Goal: Information Seeking & Learning: Learn about a topic

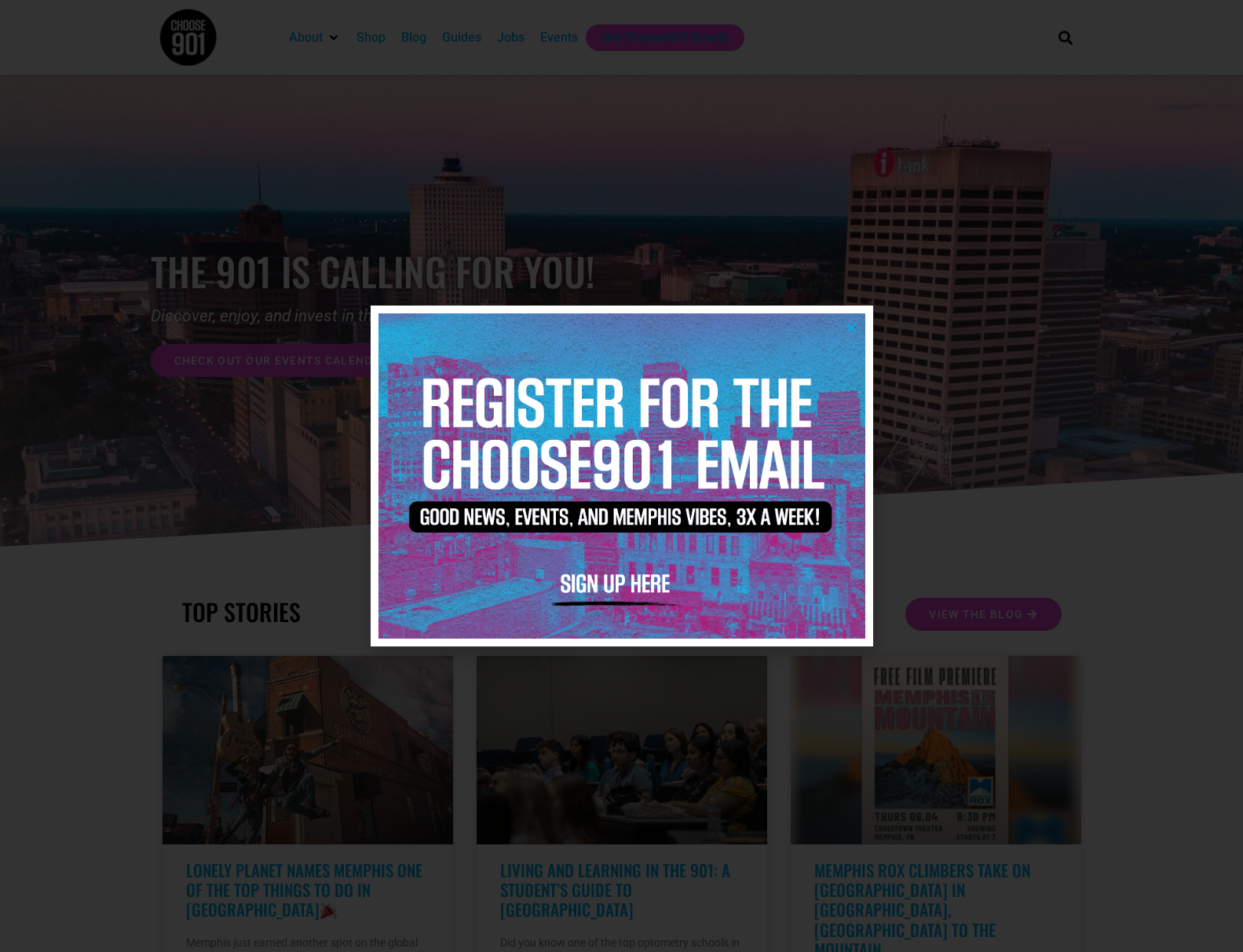
click at [854, 326] on icon "Close" at bounding box center [851, 327] width 11 height 11
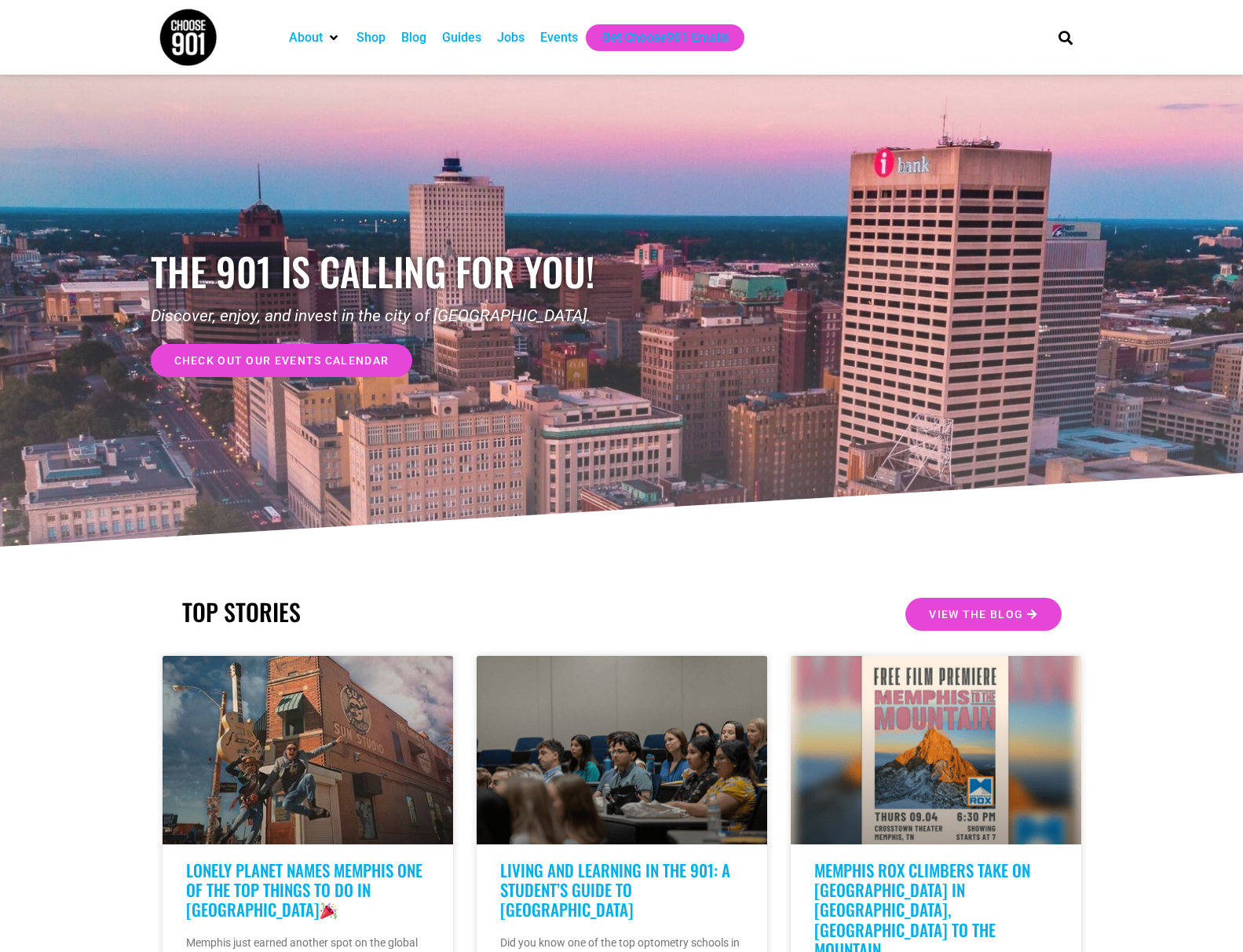
click at [518, 40] on div "Jobs" at bounding box center [511, 38] width 28 height 19
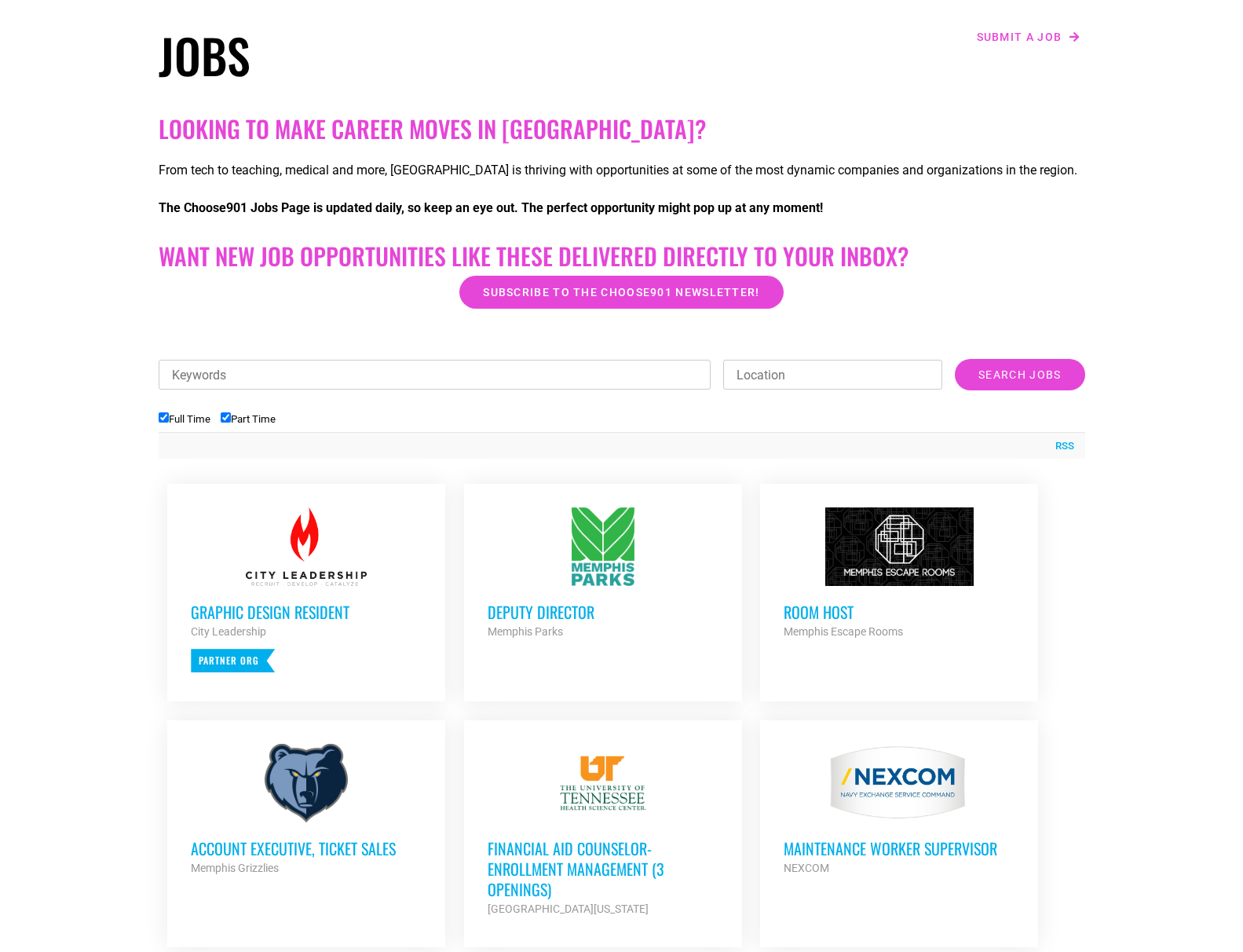
scroll to position [314, 0]
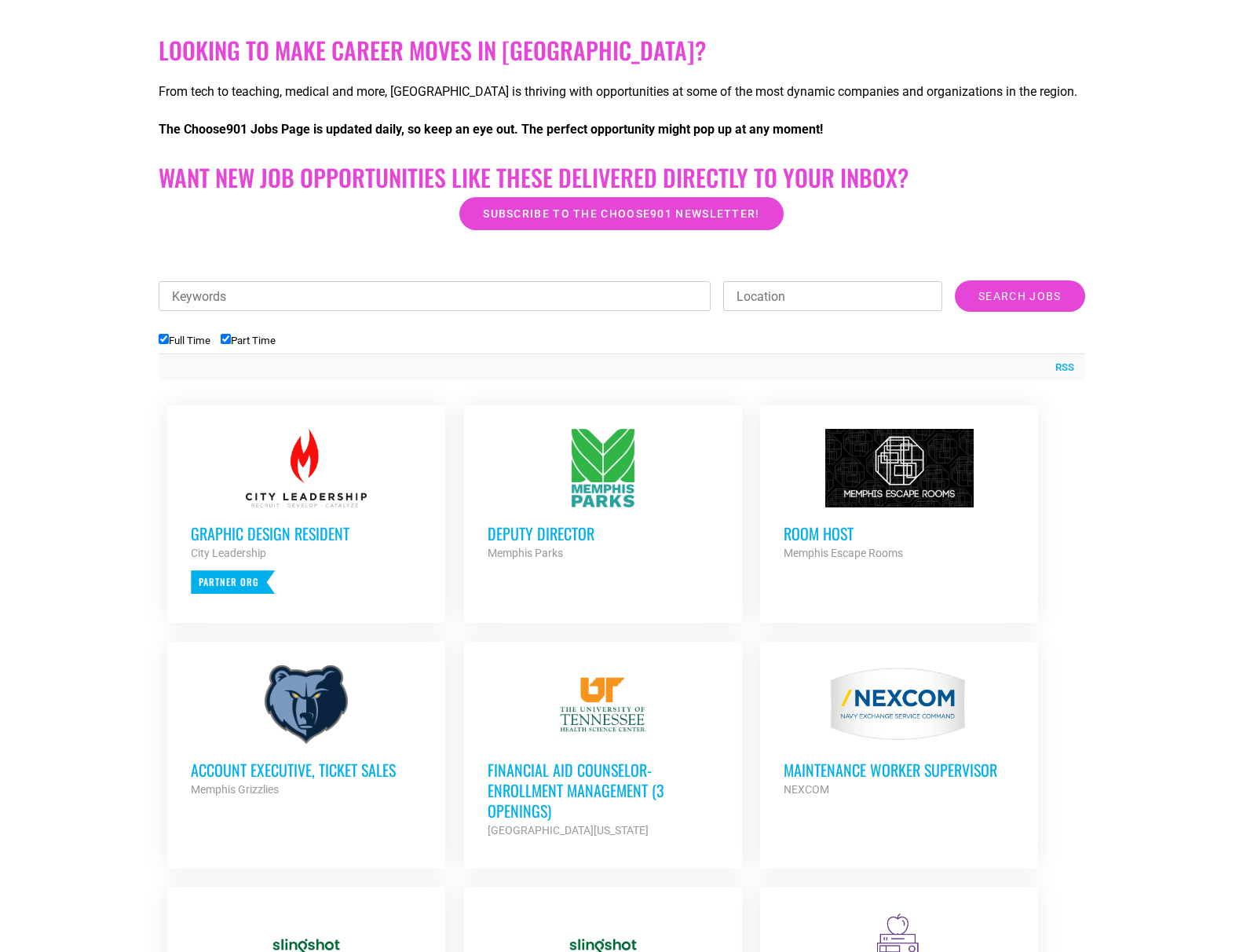
click at [298, 478] on div at bounding box center [306, 468] width 231 height 78
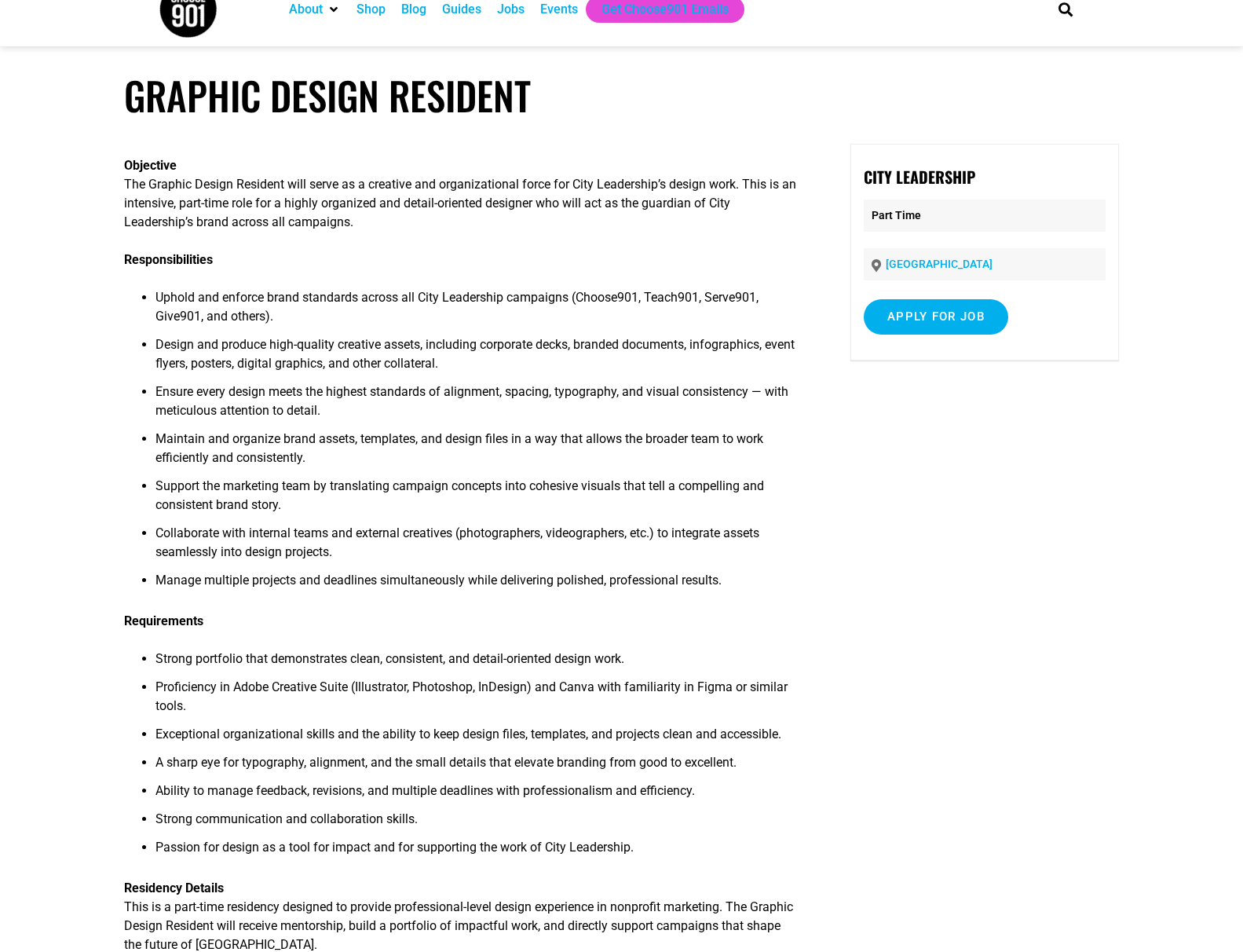
scroll to position [31, 0]
